Goal: Task Accomplishment & Management: Manage account settings

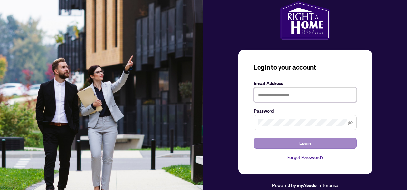
type input "**********"
click at [296, 143] on button "Login" at bounding box center [305, 142] width 103 height 11
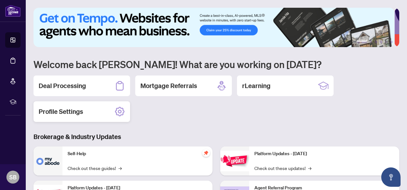
click at [75, 114] on h2 "Profile Settings" at bounding box center [61, 111] width 44 height 9
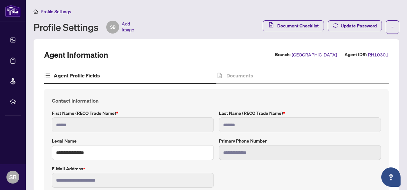
type input "**********"
type input "****"
type input "**********"
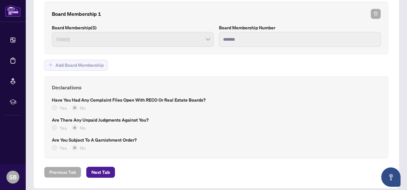
scroll to position [538, 0]
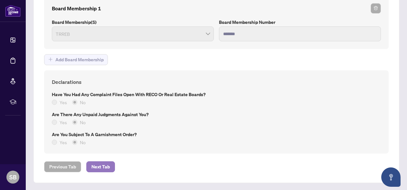
click at [106, 165] on span "Next Tab" at bounding box center [100, 166] width 18 height 10
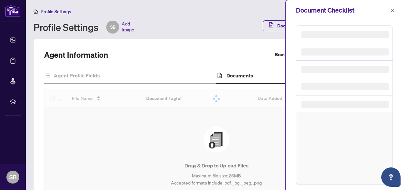
click at [197, 131] on div "Drag & Drop to Upload Files Maximum file size: 25 MB Accepted formats include .…" at bounding box center [216, 164] width 318 height 75
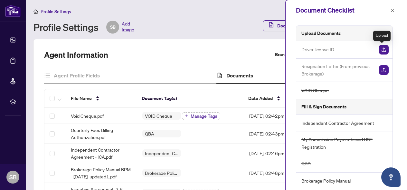
click at [381, 51] on img "button" at bounding box center [384, 50] width 10 height 10
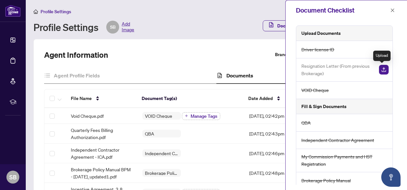
click at [380, 70] on img "button" at bounding box center [384, 70] width 10 height 10
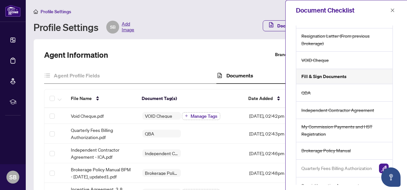
scroll to position [45, 0]
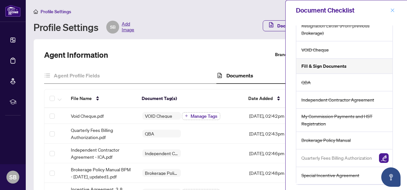
click at [393, 12] on icon "close" at bounding box center [392, 10] width 5 height 5
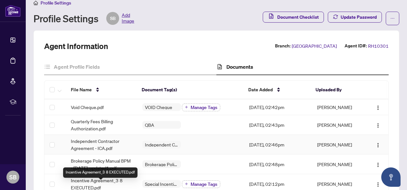
scroll to position [0, 0]
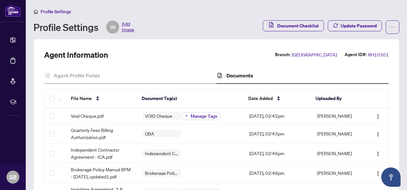
click at [127, 25] on span "Add Image" at bounding box center [128, 27] width 13 height 13
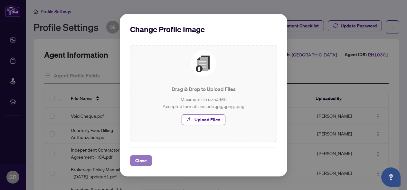
click at [144, 157] on span "Close" at bounding box center [141, 160] width 12 height 10
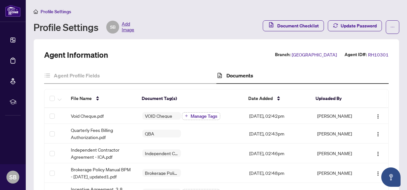
click at [127, 26] on span "Add Image" at bounding box center [128, 27] width 13 height 13
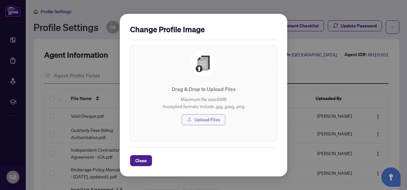
click at [210, 123] on span "Upload Files" at bounding box center [207, 119] width 26 height 10
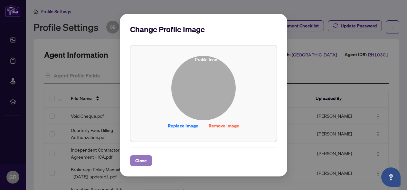
click at [140, 162] on span "Close" at bounding box center [141, 160] width 12 height 10
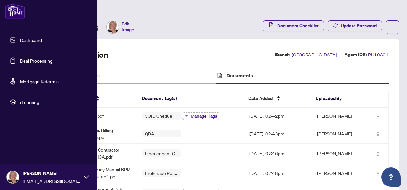
click at [87, 178] on icon at bounding box center [86, 176] width 5 height 5
click at [26, 138] on span "Logout" at bounding box center [26, 138] width 14 height 10
